Goal: Task Accomplishment & Management: Manage account settings

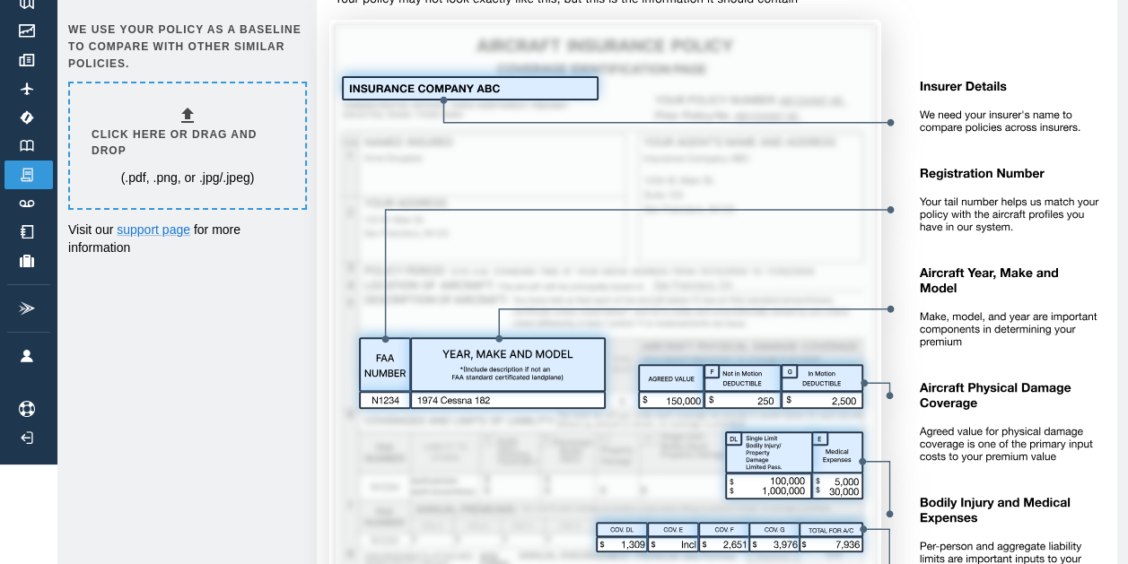
scroll to position [97, 0]
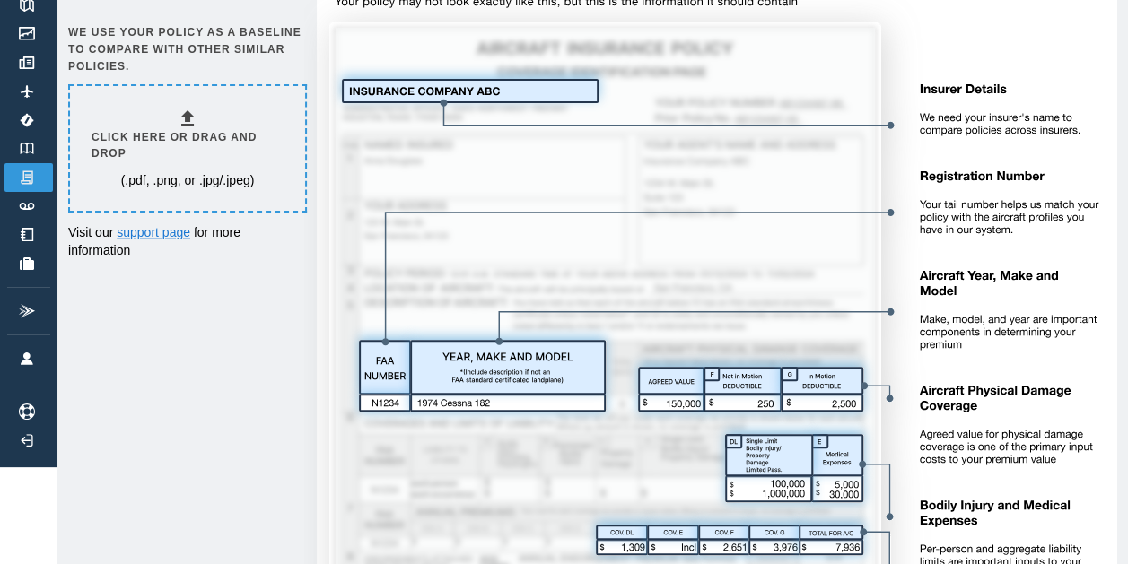
click at [210, 553] on div "Start by uploading your aircraft owner's insurance policy We use your policy as…" at bounding box center [592, 362] width 1049 height 843
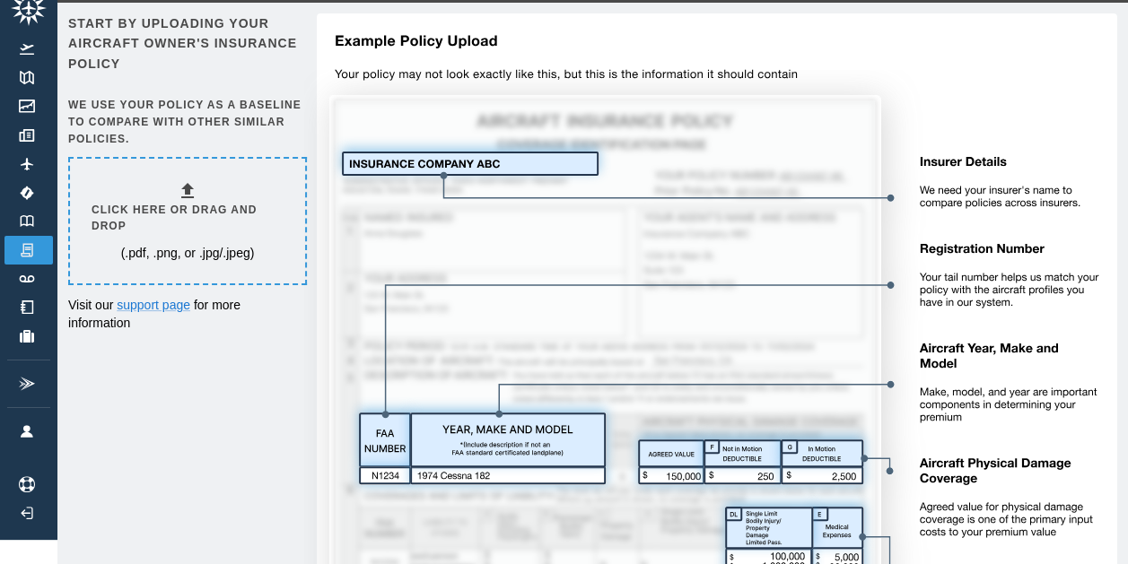
scroll to position [0, 0]
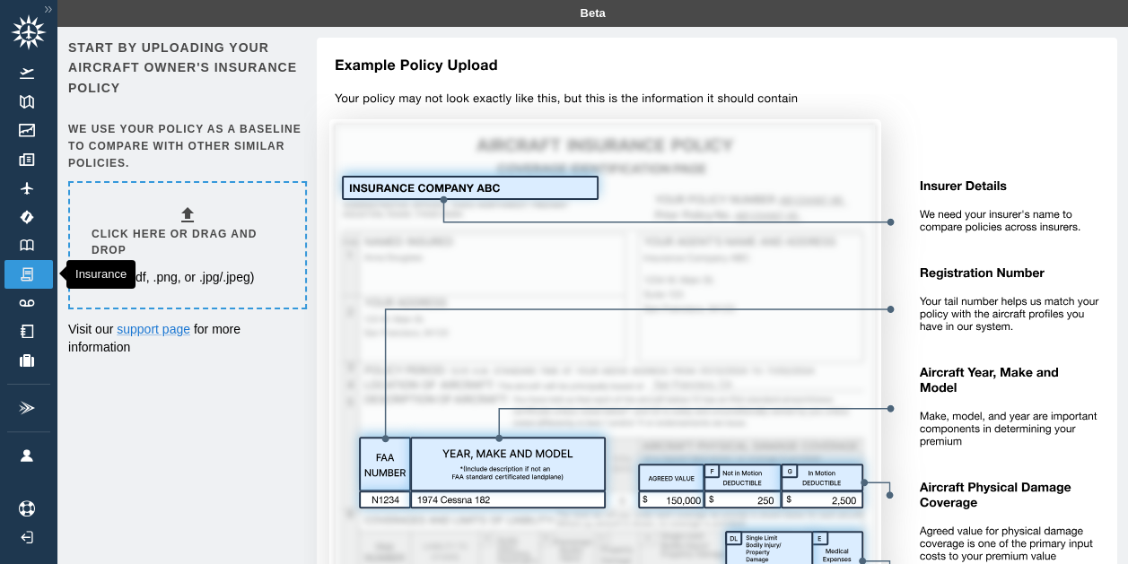
click at [32, 277] on img at bounding box center [27, 274] width 20 height 16
click at [216, 421] on div "Start by uploading your aircraft owner's insurance policy We use your policy as…" at bounding box center [592, 459] width 1049 height 843
click at [23, 249] on img at bounding box center [27, 246] width 20 height 12
click at [39, 260] on link "Insurance" at bounding box center [28, 274] width 48 height 29
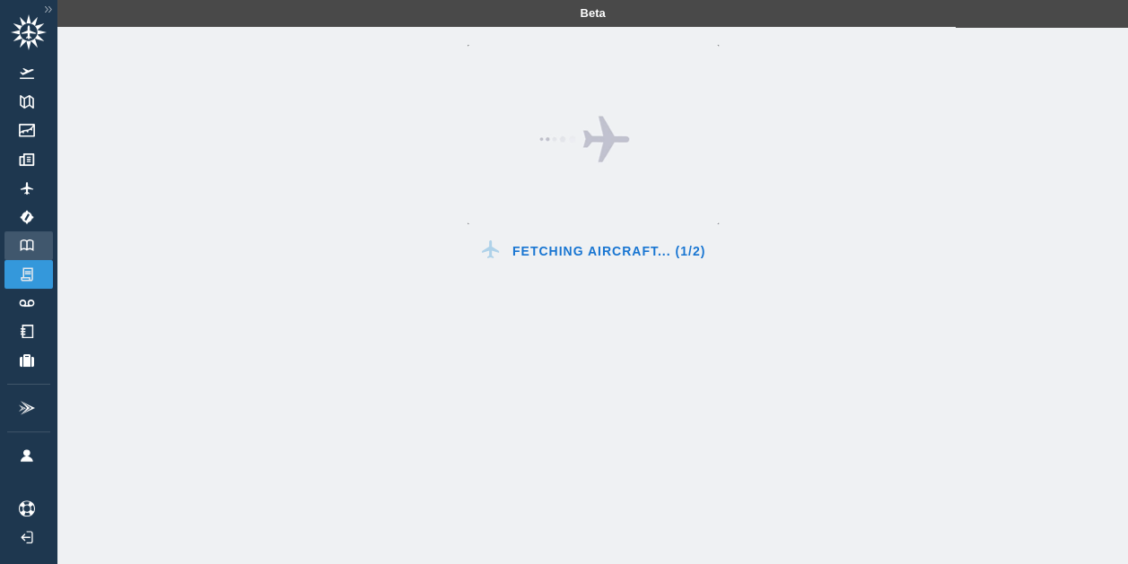
click at [16, 239] on link "Logbook" at bounding box center [28, 246] width 48 height 29
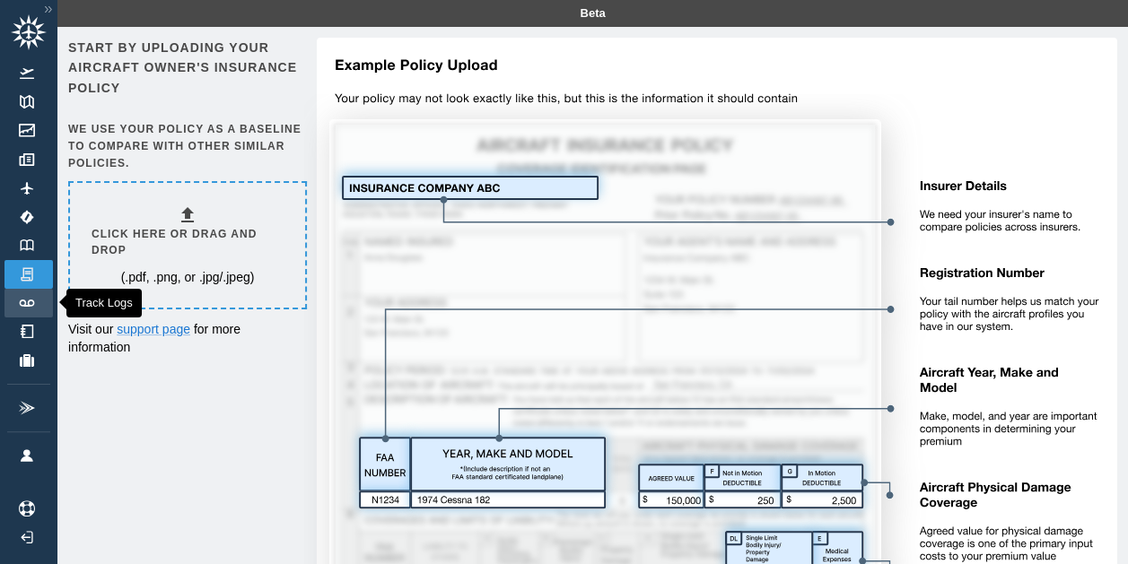
click at [28, 302] on img at bounding box center [27, 303] width 20 height 7
